Goal: Task Accomplishment & Management: Use online tool/utility

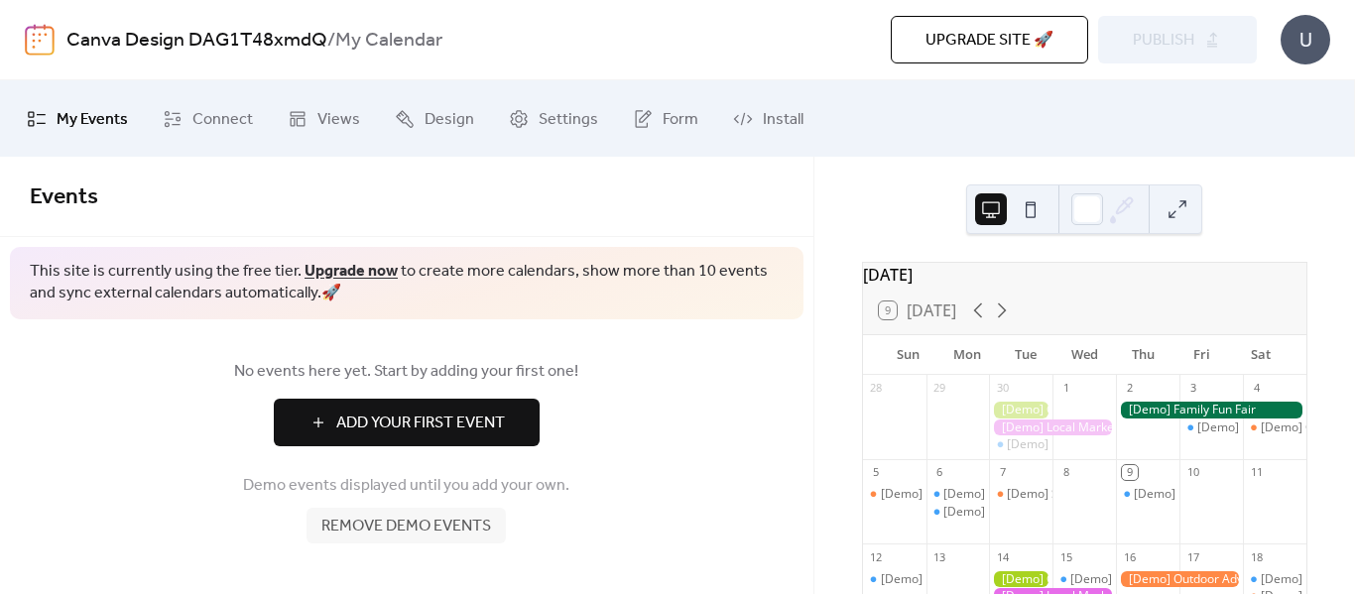
click at [457, 414] on span "Add Your First Event" at bounding box center [420, 424] width 169 height 24
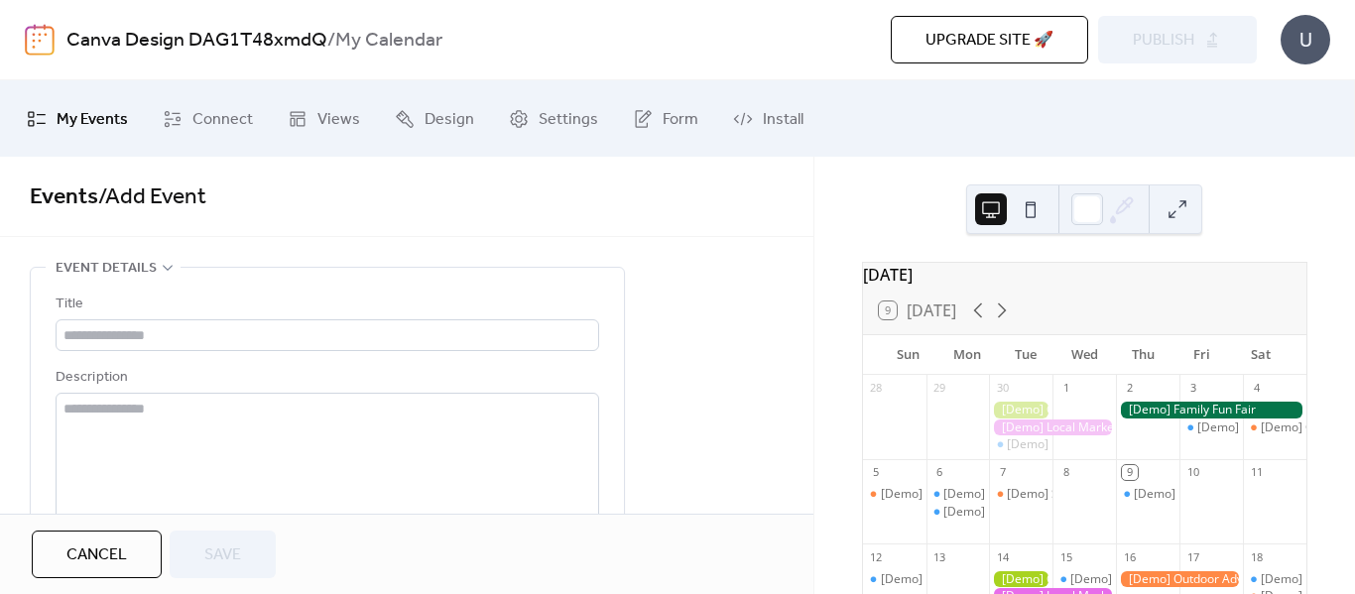
click at [318, 120] on span "Views" at bounding box center [338, 119] width 43 height 31
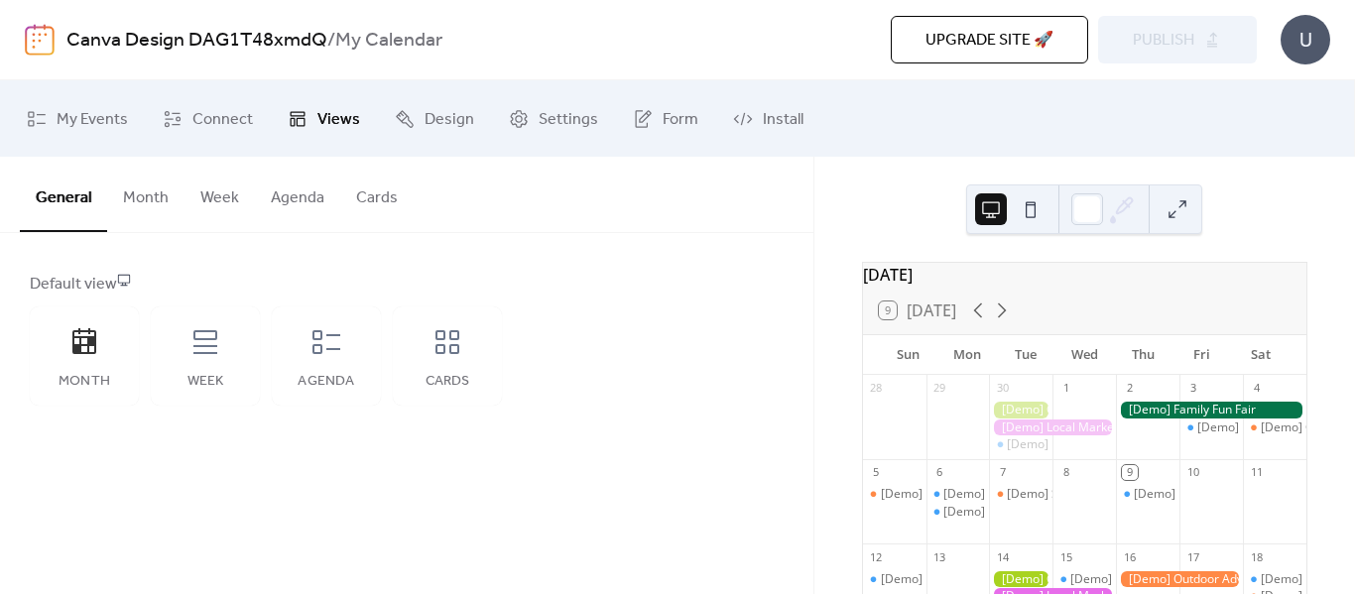
click at [144, 207] on button "Month" at bounding box center [145, 193] width 77 height 73
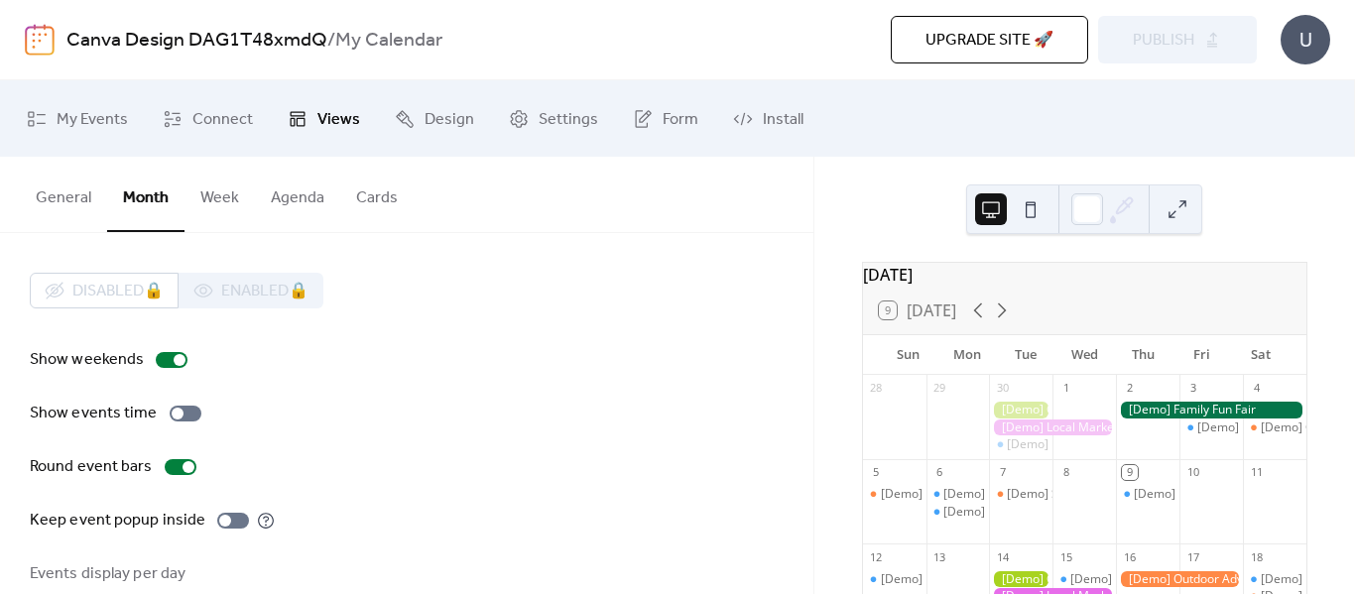
click at [228, 200] on button "Week" at bounding box center [219, 193] width 70 height 73
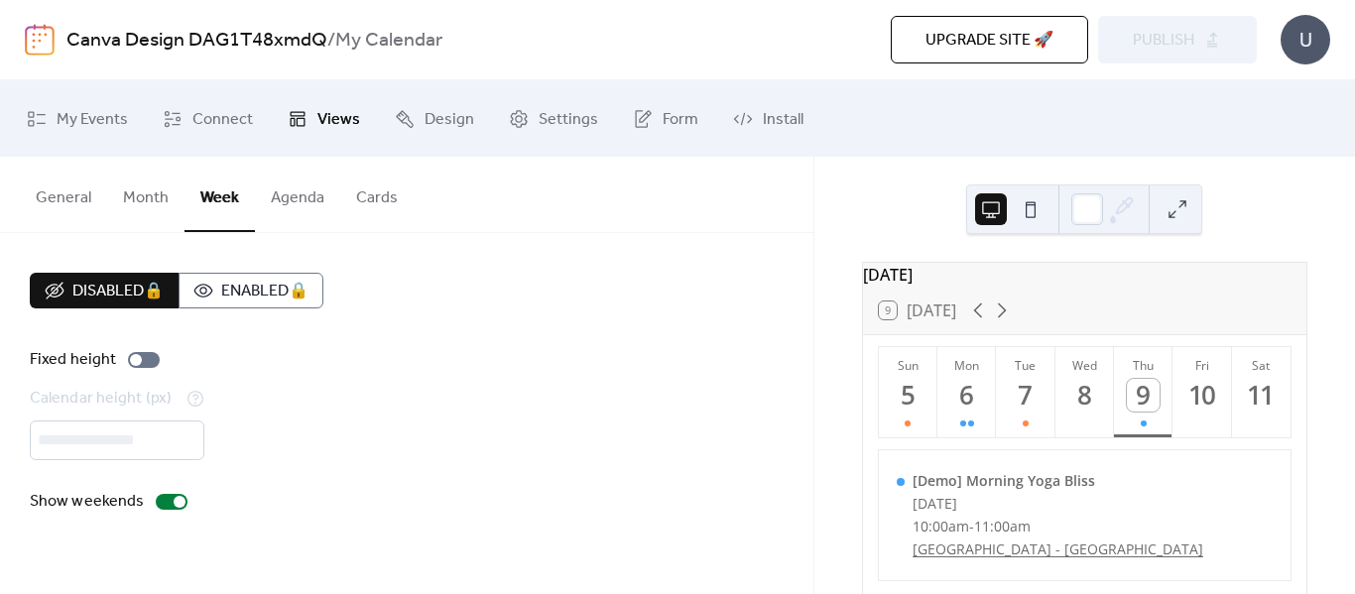
click at [274, 200] on button "Agenda" at bounding box center [297, 193] width 85 height 73
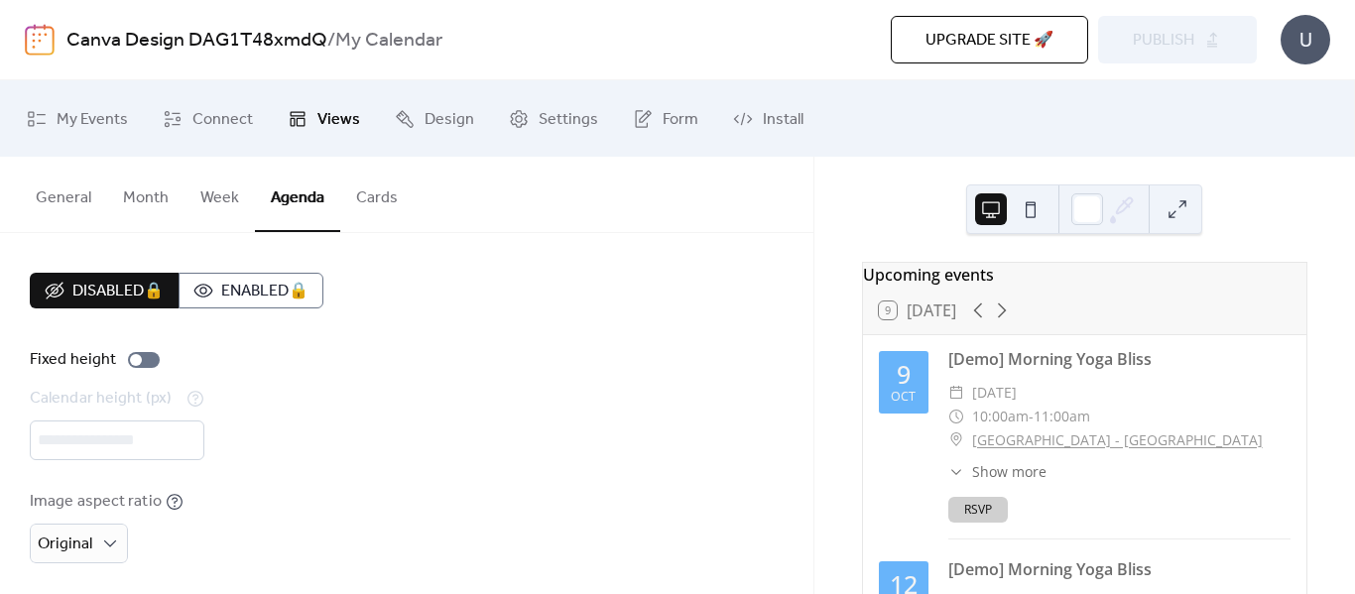
click at [340, 200] on button "Cards" at bounding box center [376, 193] width 73 height 73
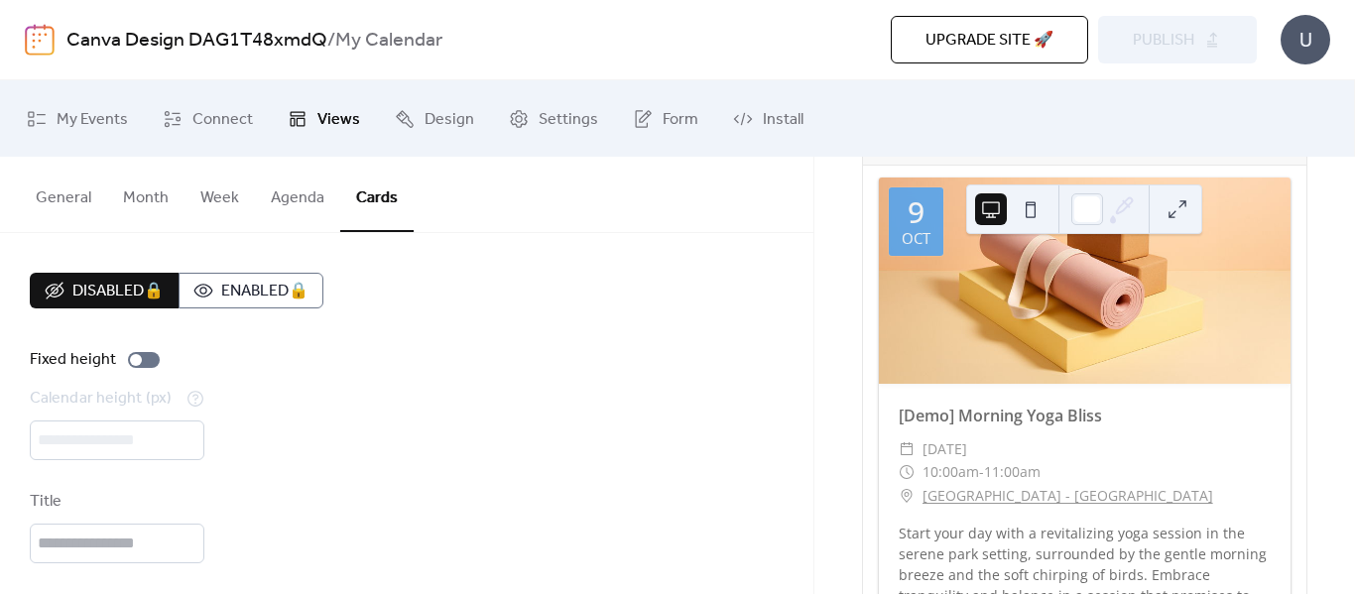
scroll to position [99, 0]
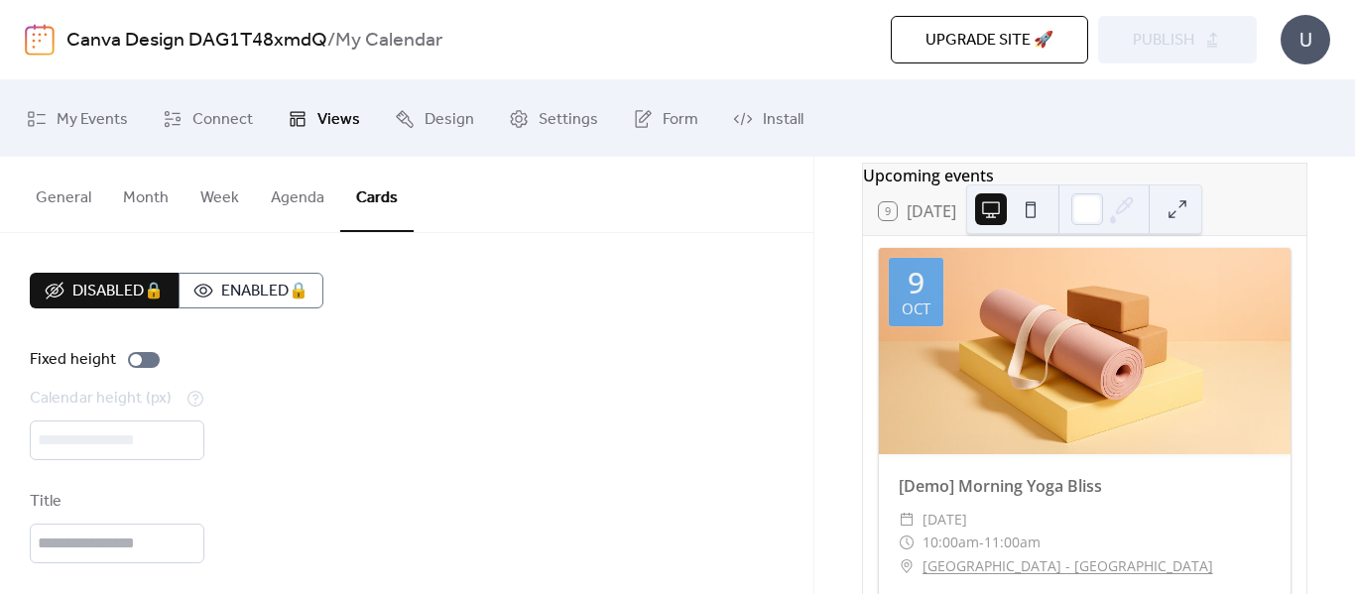
click at [1119, 295] on div at bounding box center [1085, 351] width 412 height 206
click at [85, 208] on button "General" at bounding box center [63, 193] width 87 height 73
